Goal: Task Accomplishment & Management: Manage account settings

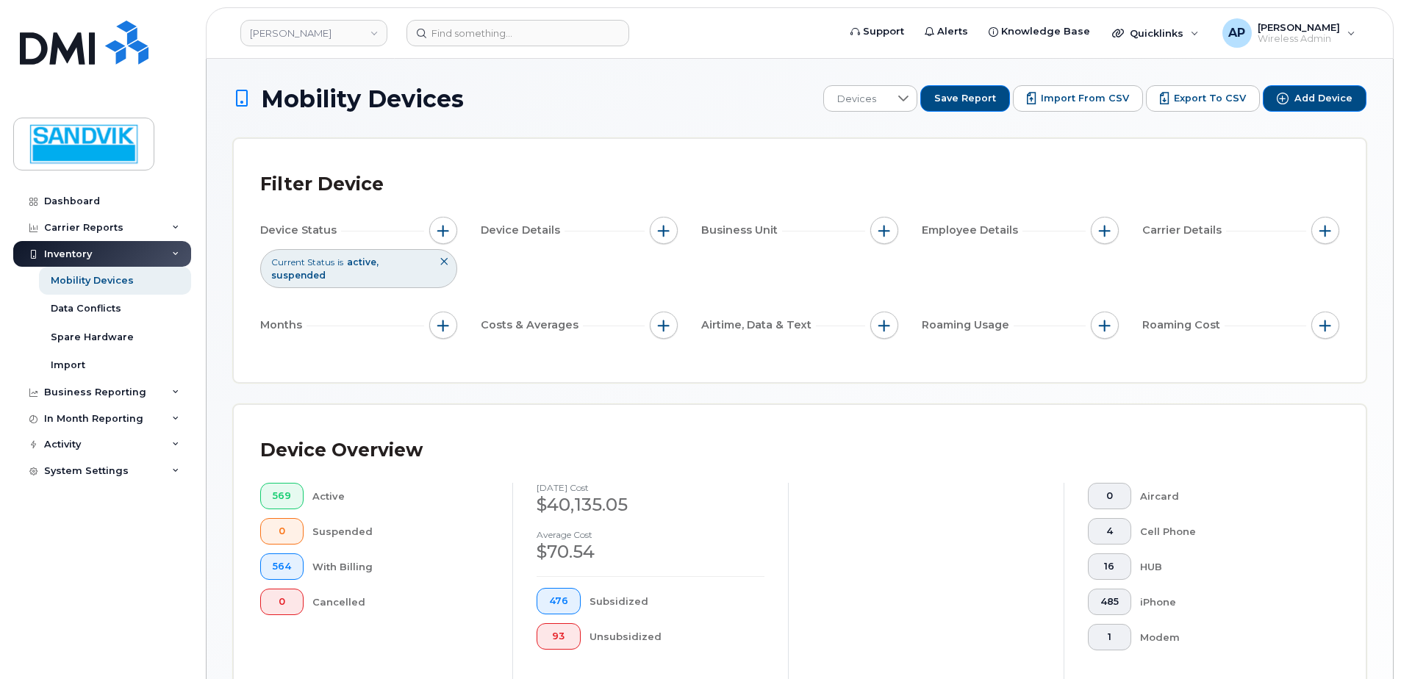
scroll to position [441, 0]
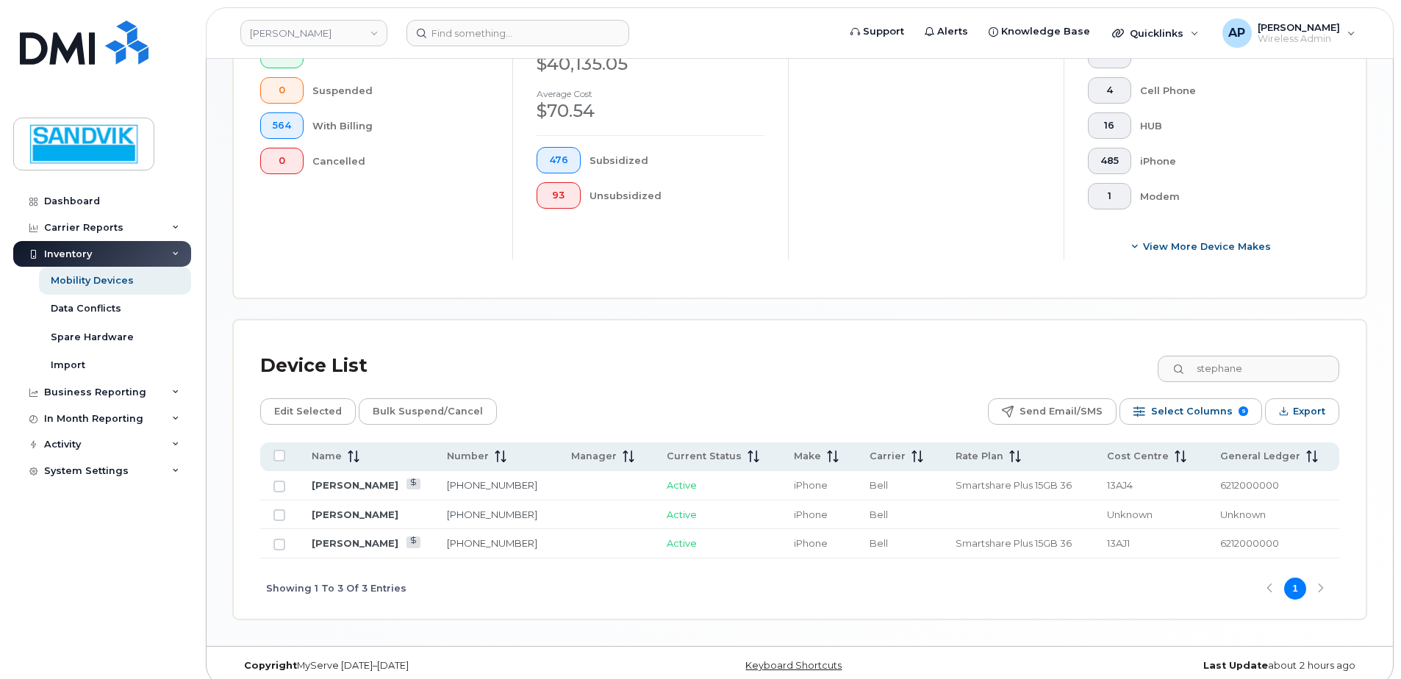
drag, startPoint x: 1268, startPoint y: 367, endPoint x: 1019, endPoint y: 364, distance: 249.2
click at [1019, 364] on div "Device List stephane" at bounding box center [799, 366] width 1079 height 38
type input "orry"
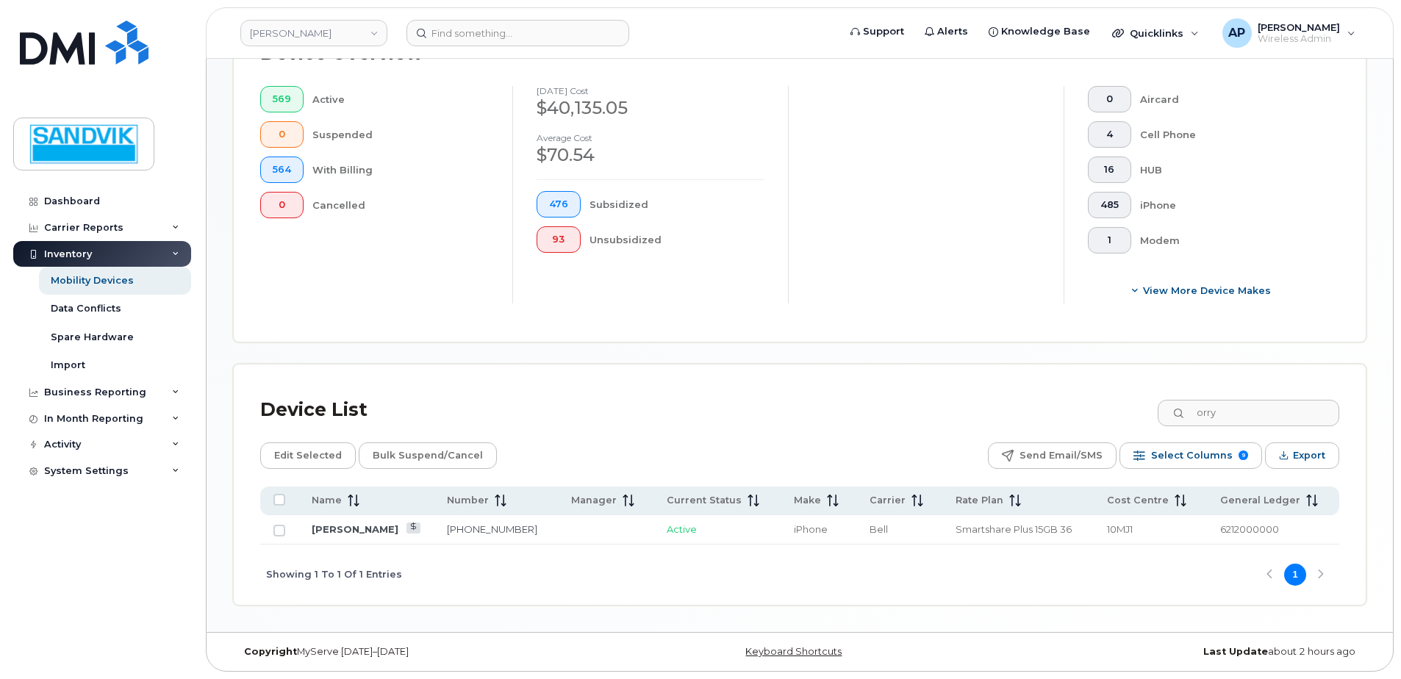
scroll to position [397, 0]
click at [447, 531] on link "506-626-3258" at bounding box center [492, 529] width 90 height 12
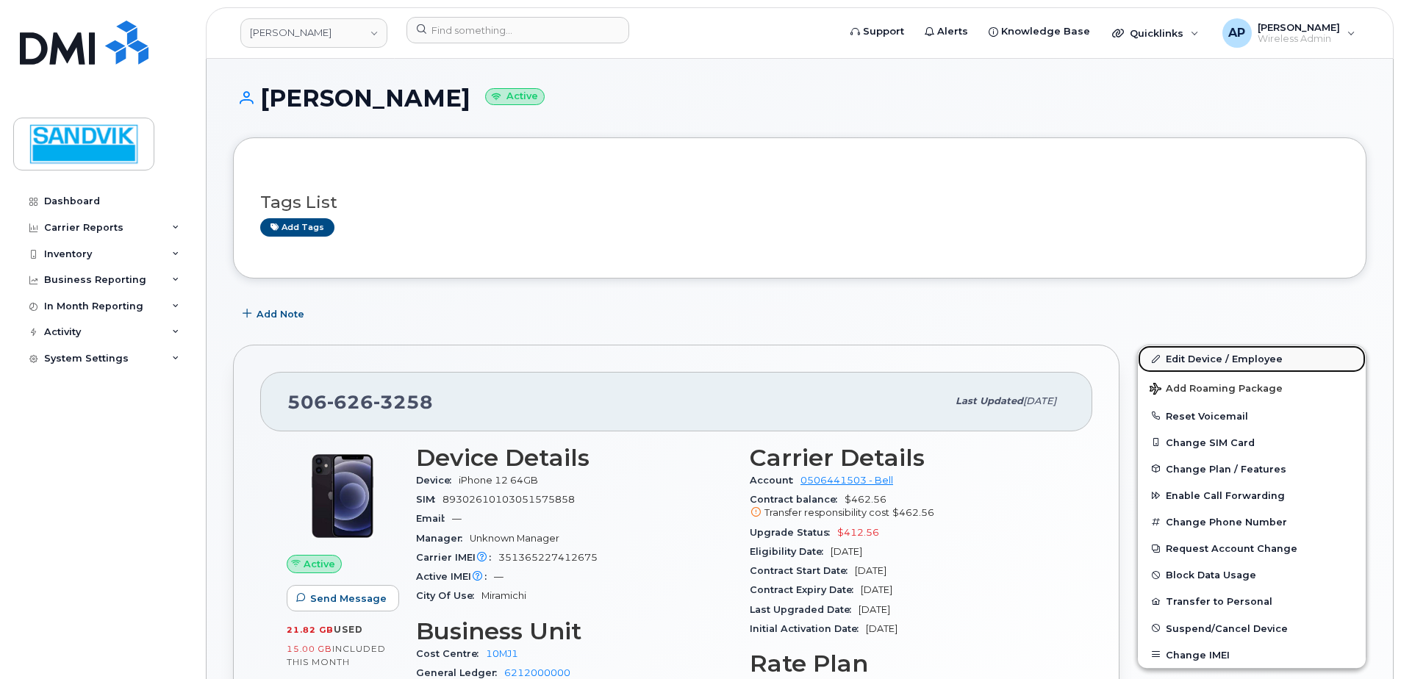
click at [1198, 355] on link "Edit Device / Employee" at bounding box center [1252, 359] width 228 height 26
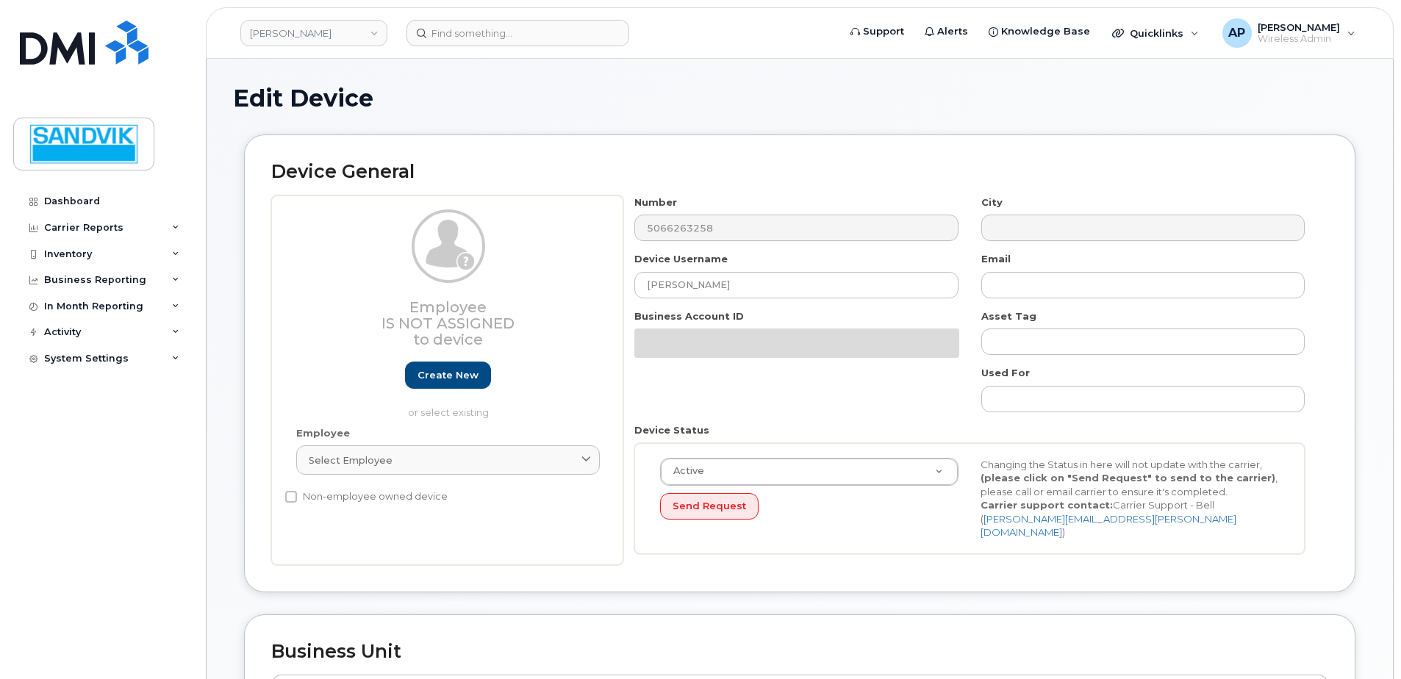
select select "582100"
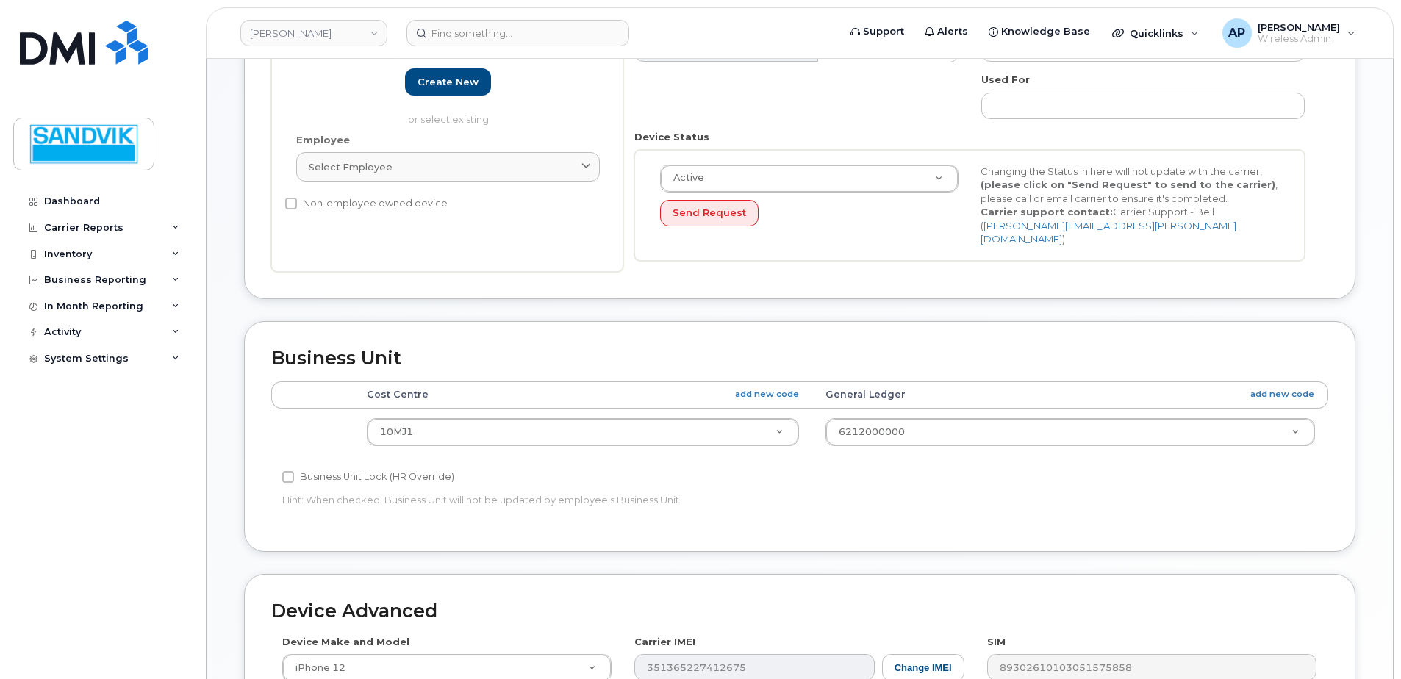
scroll to position [294, 0]
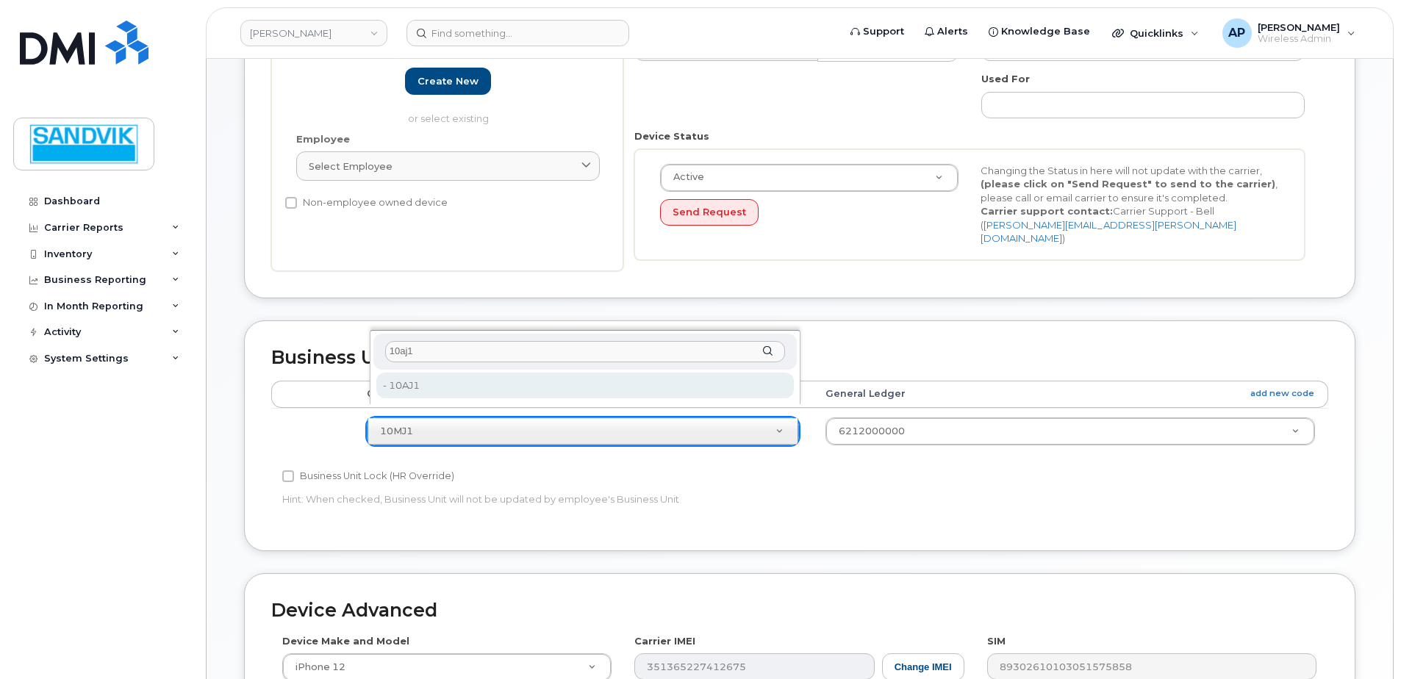
type input "10aj1"
type input "27202620"
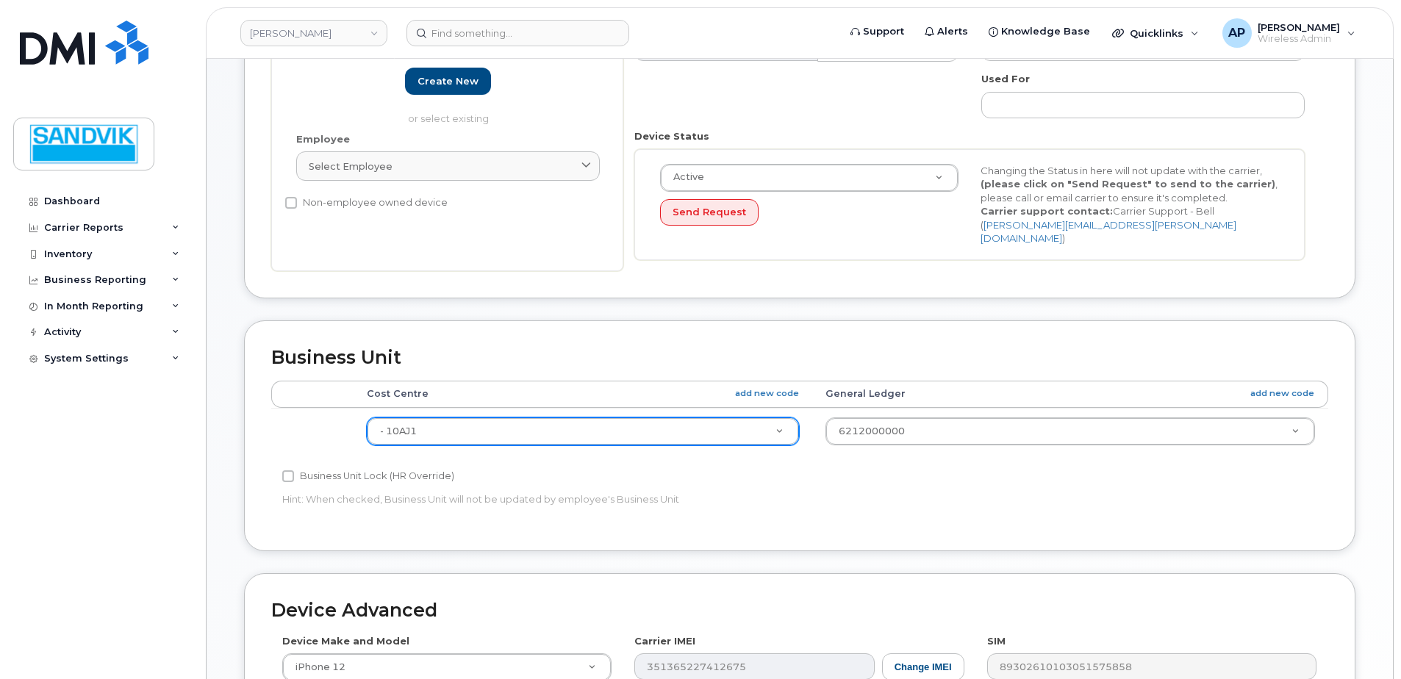
click at [806, 469] on div "Business Unit Lock (HR Override)" at bounding box center [623, 477] width 682 height 18
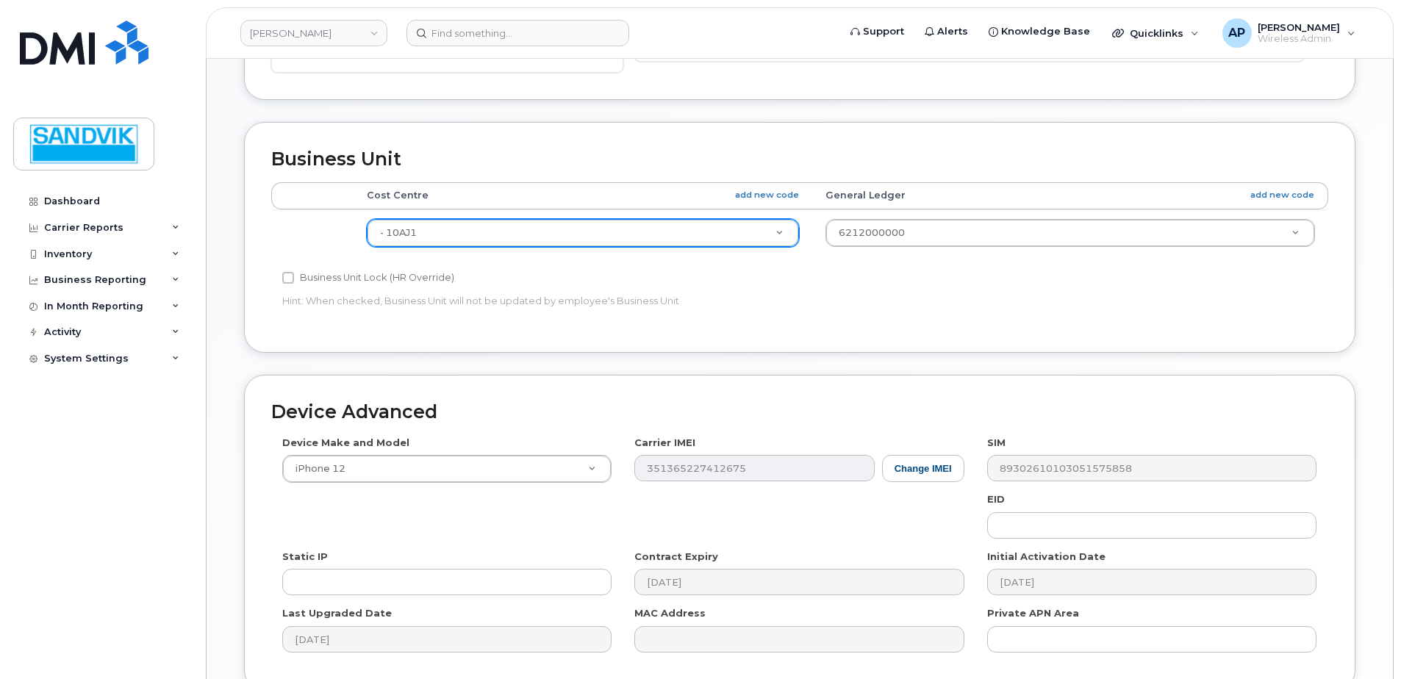
scroll to position [613, 0]
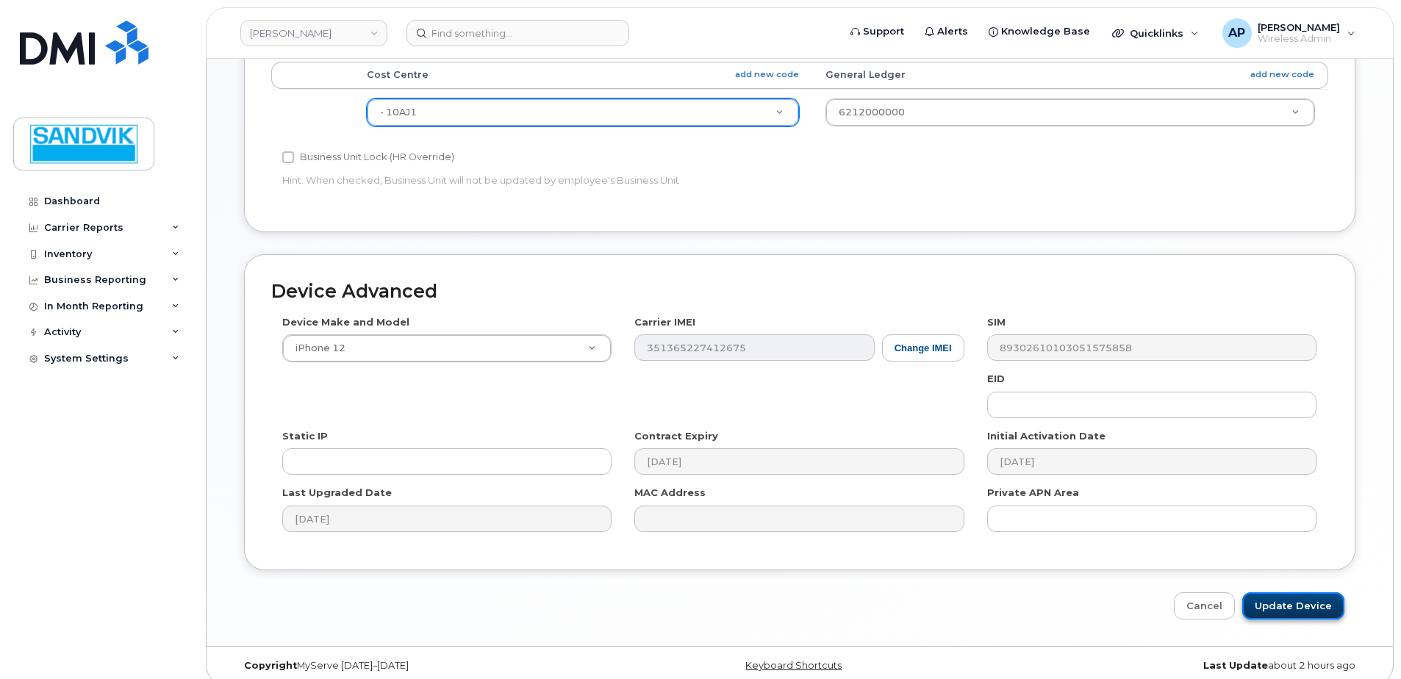
click at [1314, 600] on input "Update Device" at bounding box center [1293, 606] width 102 height 27
type input "Saving..."
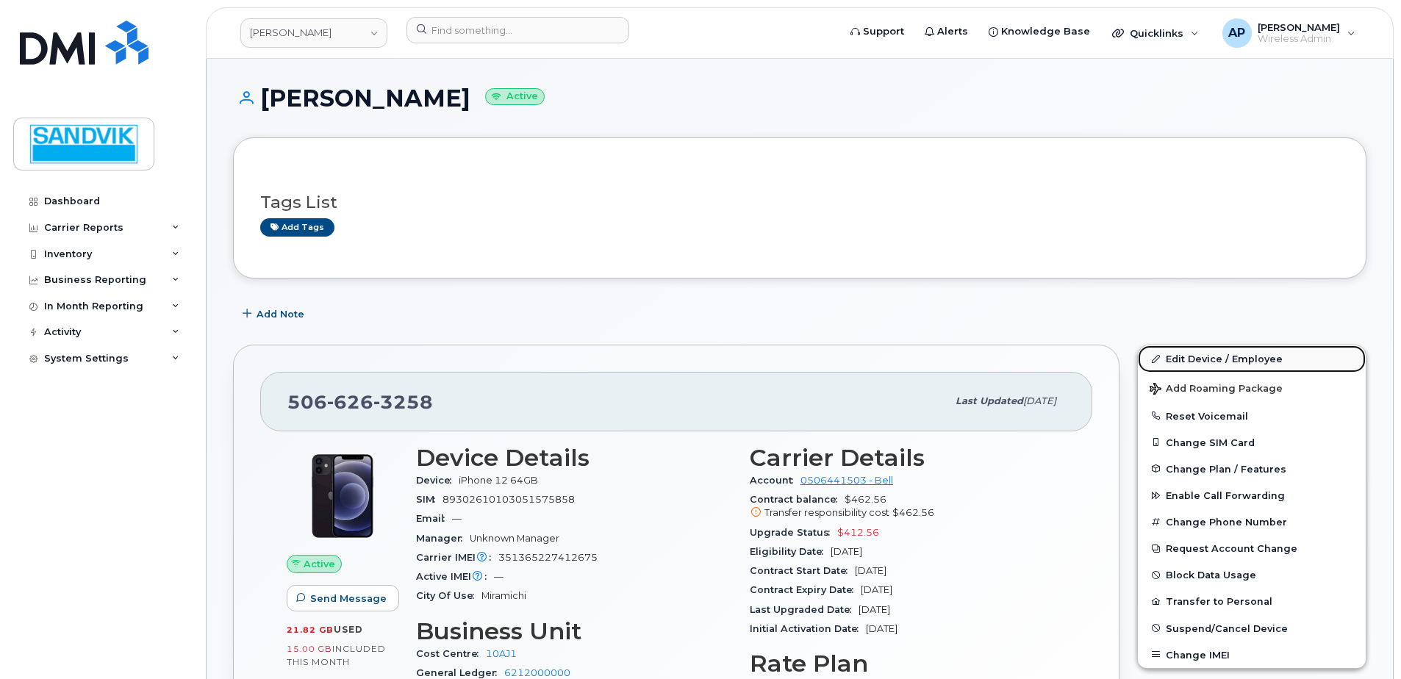
click at [1198, 357] on link "Edit Device / Employee" at bounding box center [1252, 359] width 228 height 26
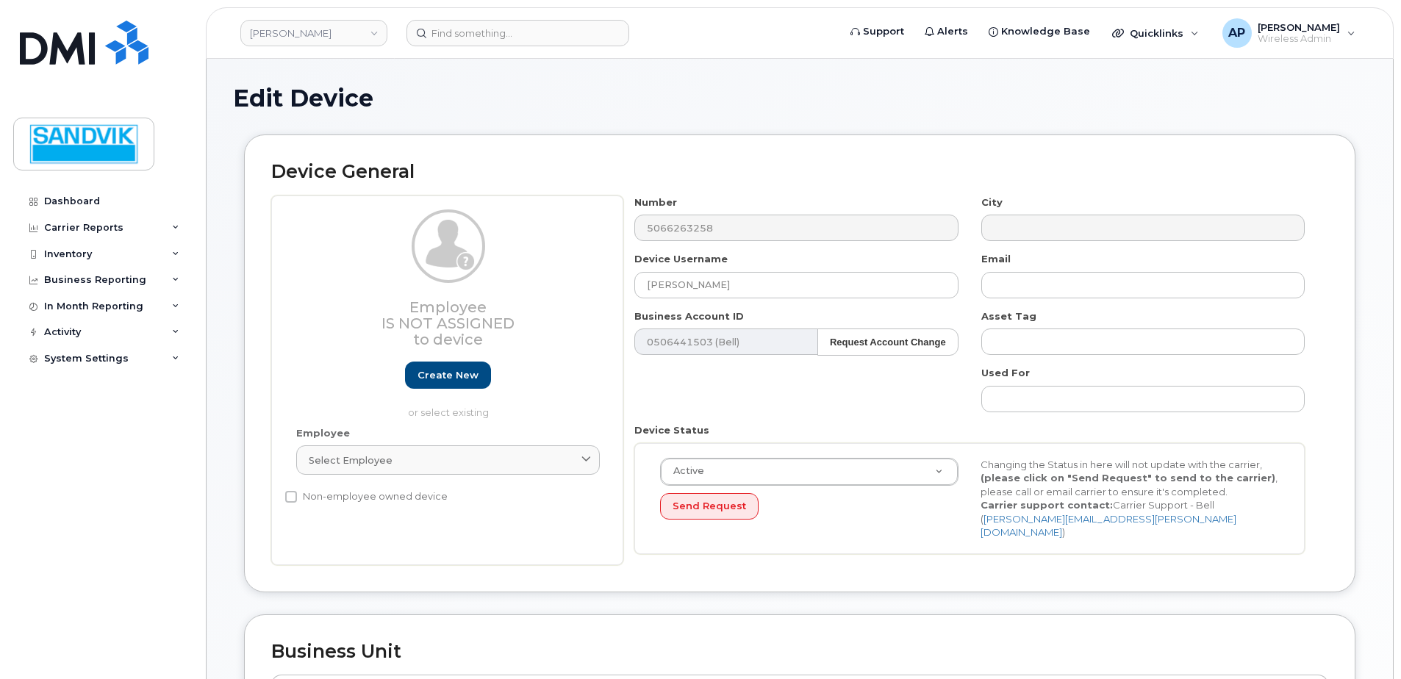
select select "582100"
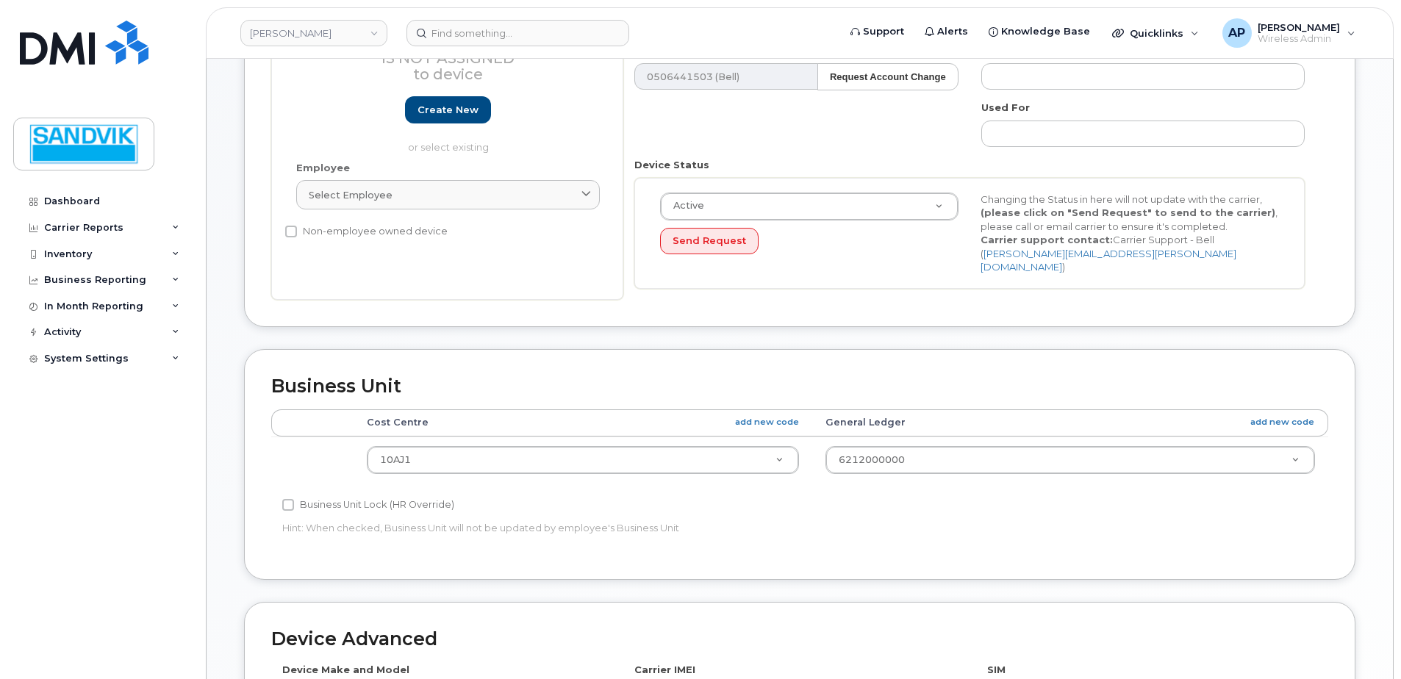
scroll to position [294, 0]
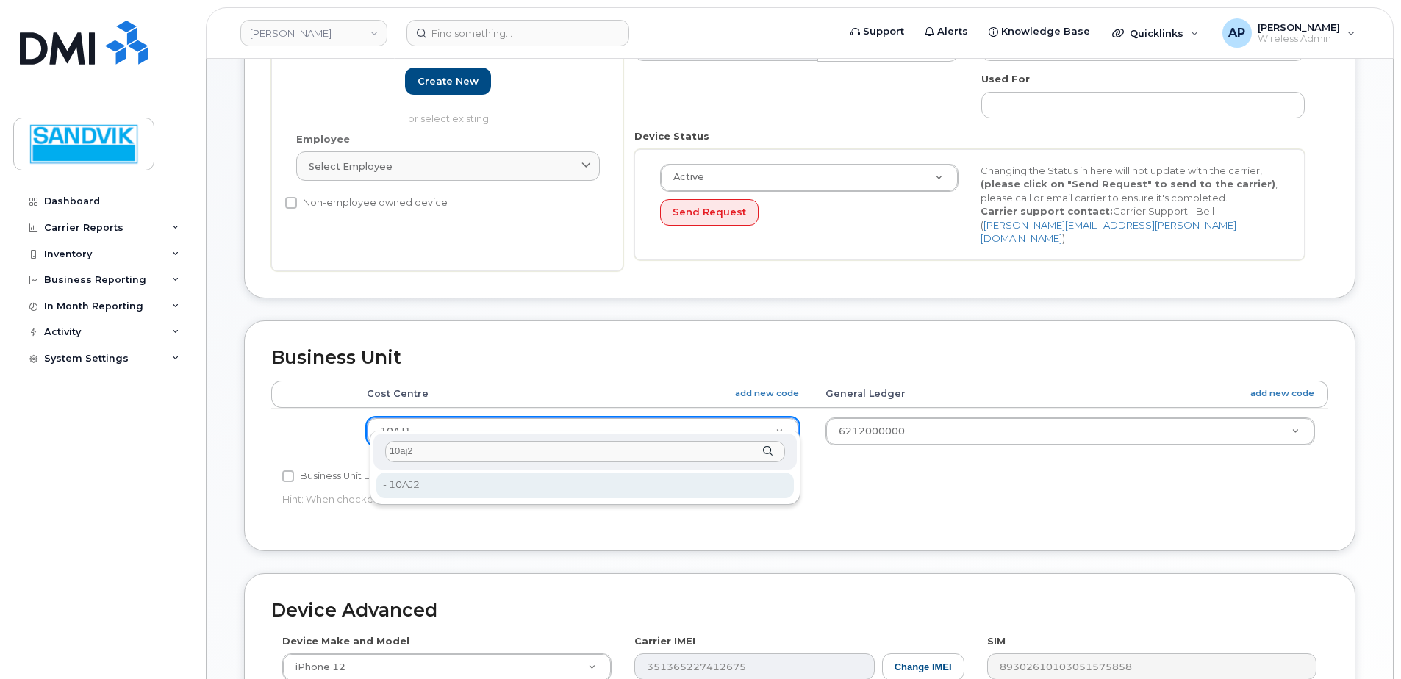
type input "10aj2"
type input "4603135"
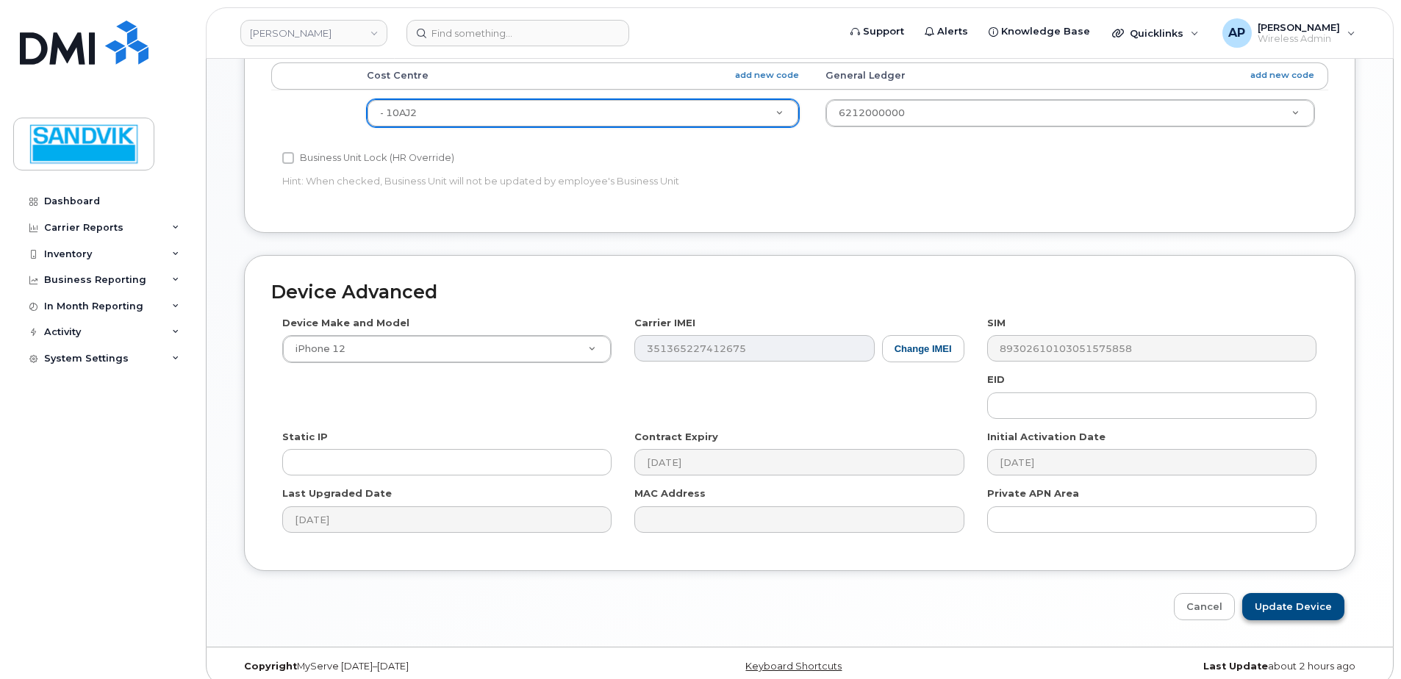
scroll to position [613, 0]
click at [1312, 593] on input "Update Device" at bounding box center [1293, 606] width 102 height 27
type input "Saving..."
